Goal: Obtain resource: Download file/media

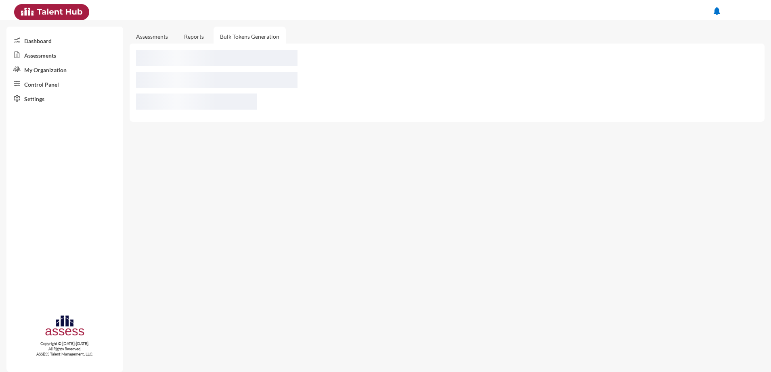
click at [37, 60] on link "Assessments" at bounding box center [64, 55] width 117 height 15
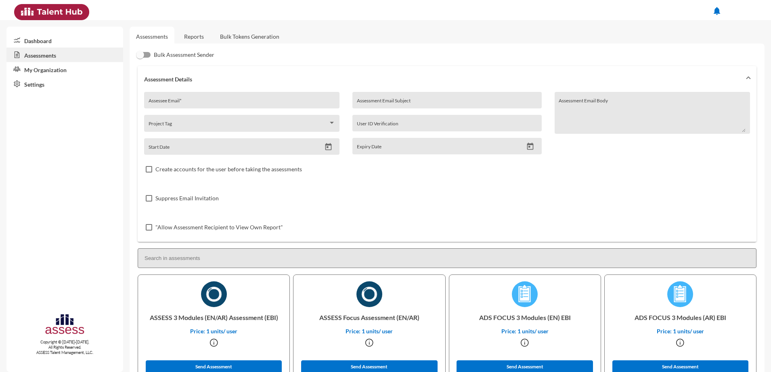
click at [190, 30] on link "Reports" at bounding box center [194, 37] width 33 height 20
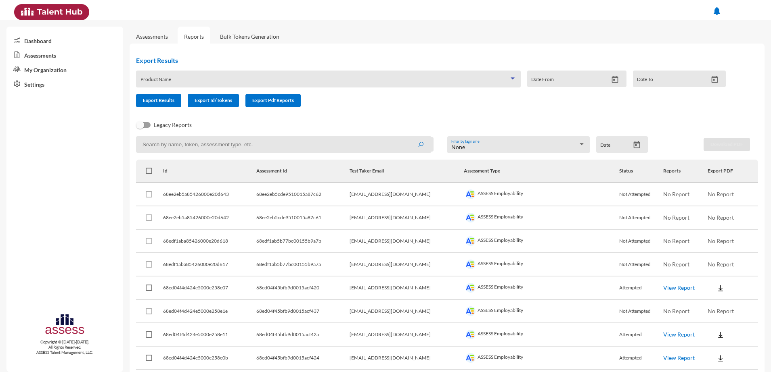
click at [217, 79] on span at bounding box center [324, 82] width 369 height 6
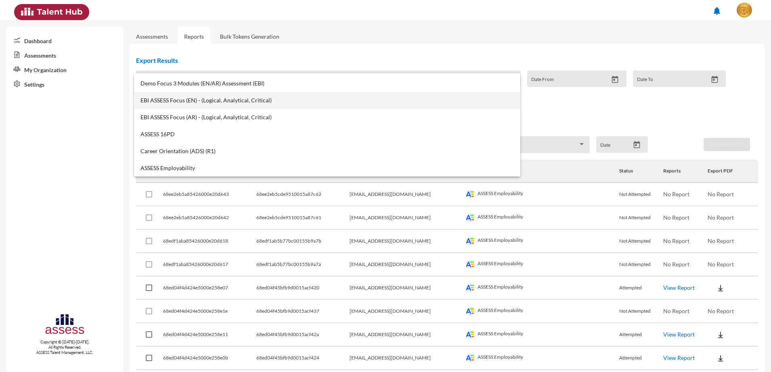
scroll to position [303, 0]
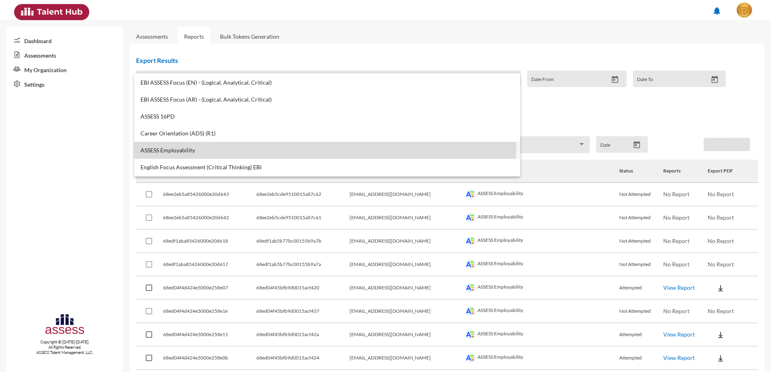
click at [181, 144] on mat-option "ASSESS Employability" at bounding box center [327, 150] width 386 height 17
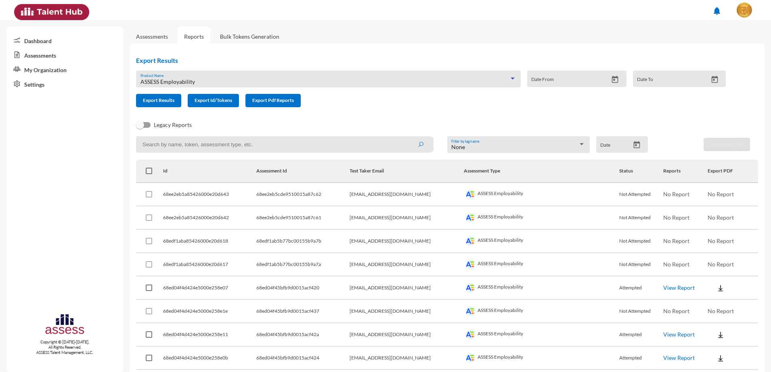
drag, startPoint x: 167, startPoint y: 102, endPoint x: 212, endPoint y: 109, distance: 45.6
click at [167, 102] on span "Export Results" at bounding box center [158, 100] width 31 height 6
